Goal: Navigation & Orientation: Find specific page/section

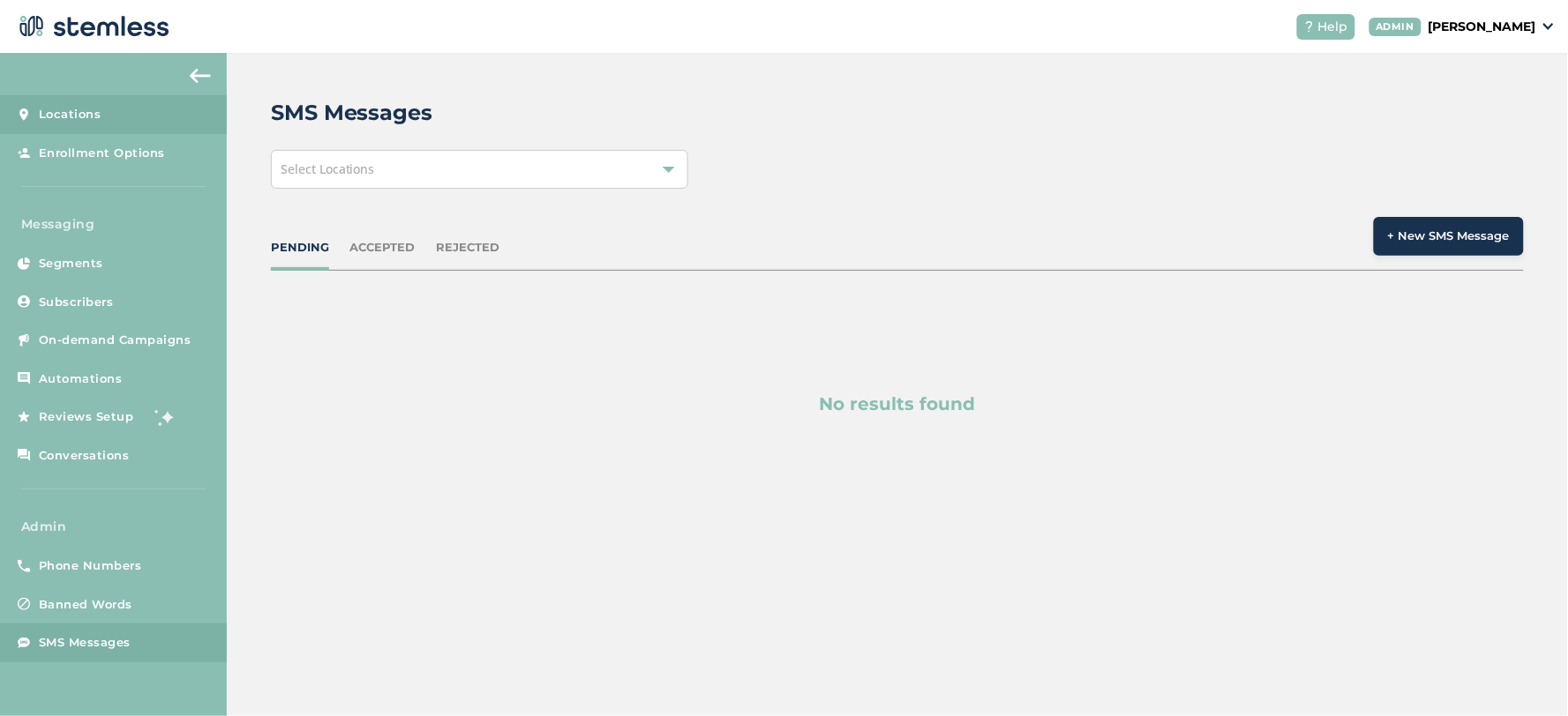
click at [69, 118] on span "Locations" at bounding box center [69, 114] width 62 height 18
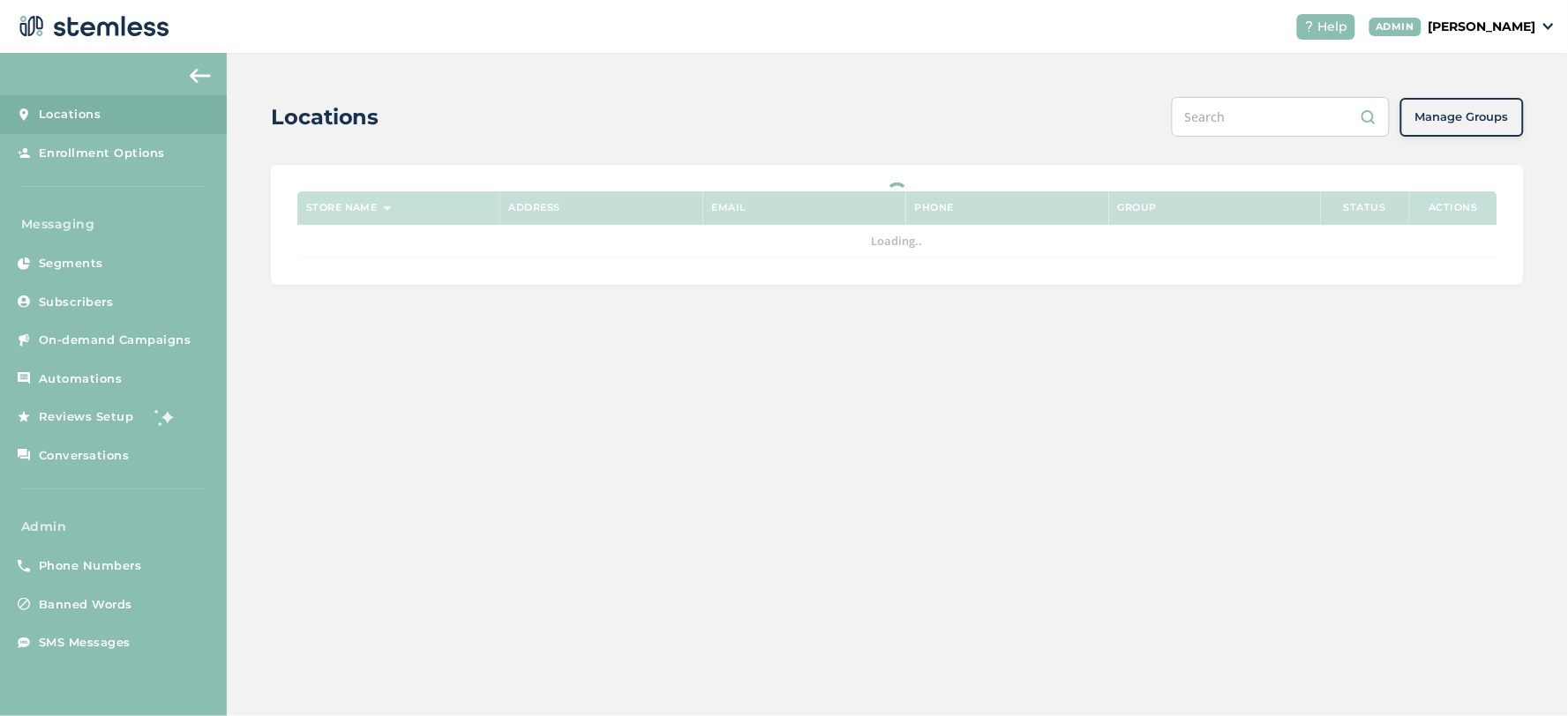
click at [1240, 119] on input "text" at bounding box center [1280, 116] width 218 height 39
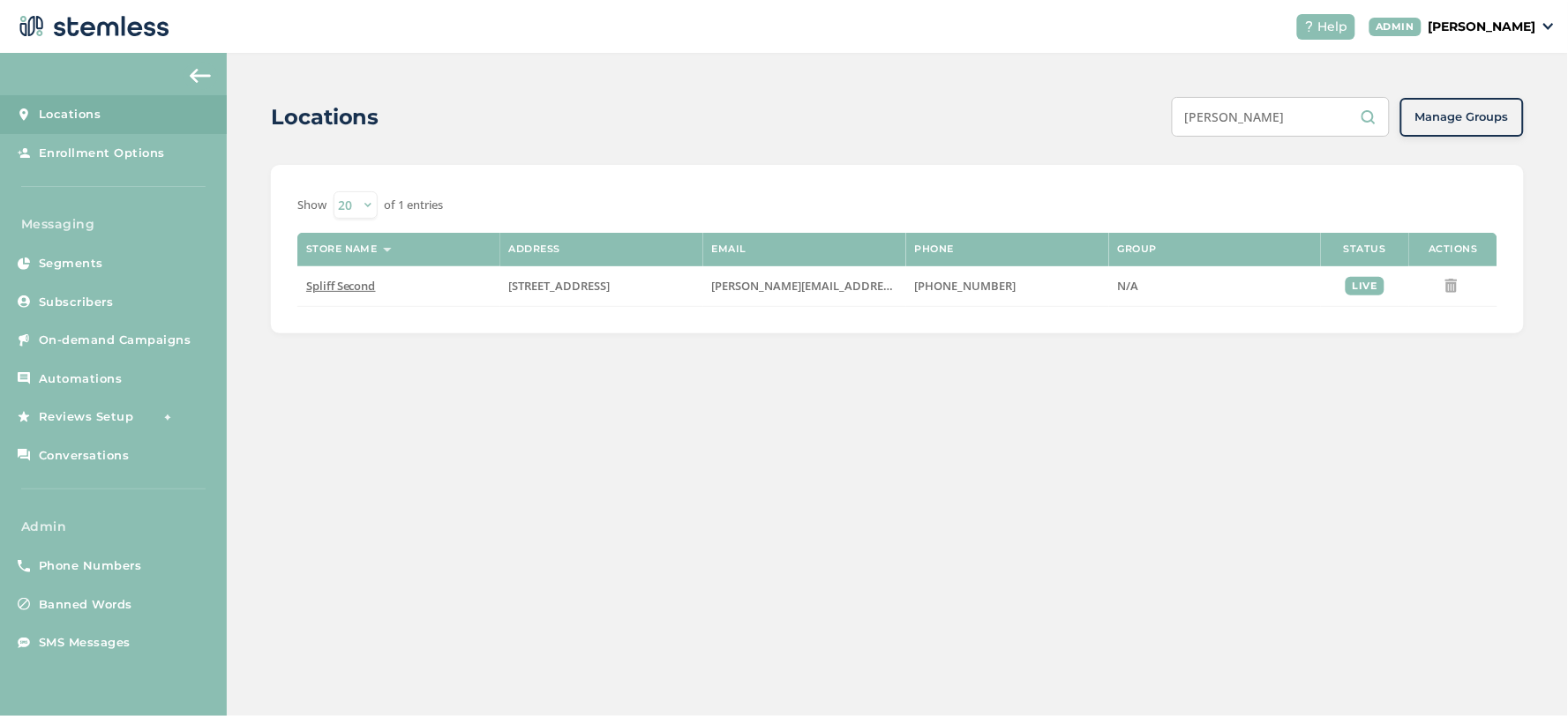
drag, startPoint x: 1272, startPoint y: 129, endPoint x: 1262, endPoint y: 127, distance: 10.2
click at [1271, 129] on input "[PERSON_NAME]" at bounding box center [1280, 116] width 218 height 39
click at [1262, 127] on input "[PERSON_NAME]" at bounding box center [1280, 116] width 218 height 39
click at [1247, 139] on div "Locations [PERSON_NAME] Groups Show 20 50 100 of 1 entries Store name Address E…" at bounding box center [897, 215] width 1341 height 324
type input "[PERSON_NAME]"
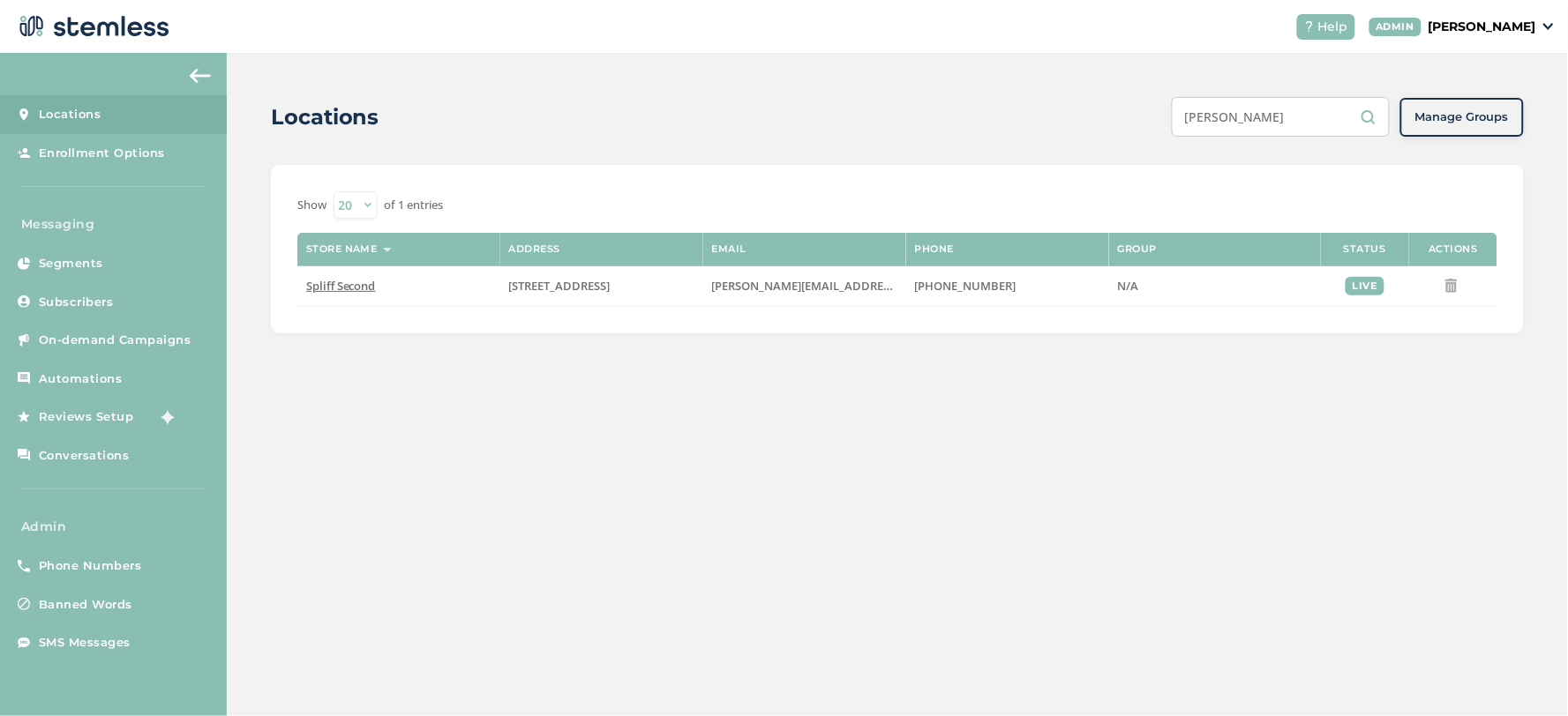
drag, startPoint x: 1244, startPoint y: 138, endPoint x: 1244, endPoint y: 121, distance: 17.0
click at [1244, 137] on div "Locations [PERSON_NAME] Groups Show 20 50 100 of 1 entries Store name Address E…" at bounding box center [897, 215] width 1341 height 324
click at [1251, 132] on input "[PERSON_NAME]" at bounding box center [1280, 116] width 218 height 39
click at [1241, 126] on input "[PERSON_NAME]" at bounding box center [1280, 116] width 218 height 39
click at [1237, 125] on input "[PERSON_NAME]" at bounding box center [1280, 116] width 218 height 39
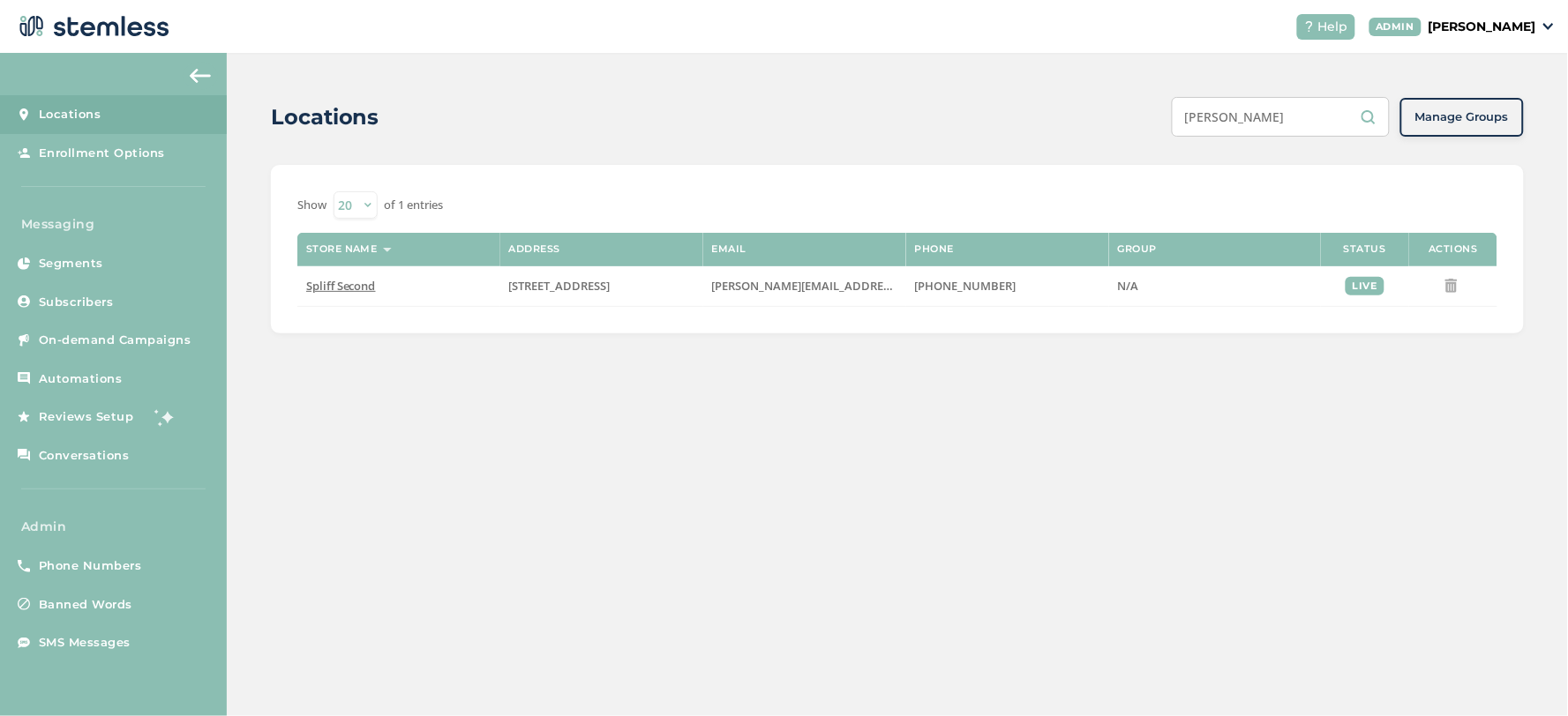
drag, startPoint x: 1237, startPoint y: 121, endPoint x: 1238, endPoint y: 112, distance: 9.1
click at [1237, 120] on input "[PERSON_NAME]" at bounding box center [1280, 116] width 218 height 39
click at [1244, 112] on input "[PERSON_NAME]" at bounding box center [1280, 116] width 218 height 39
click at [1243, 112] on input "[PERSON_NAME]" at bounding box center [1280, 116] width 218 height 39
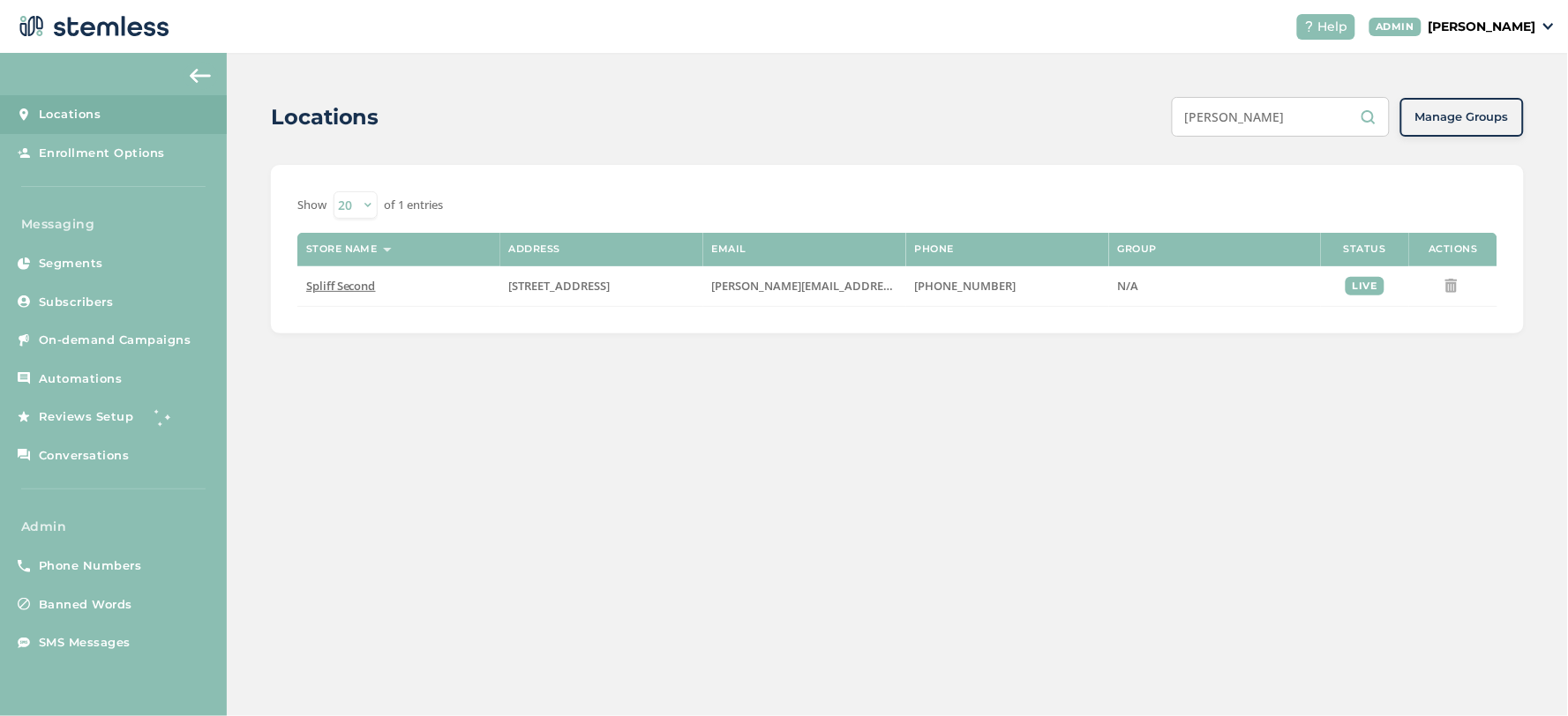
click at [1243, 112] on input "[PERSON_NAME]" at bounding box center [1280, 116] width 218 height 39
